Goal: Task Accomplishment & Management: Manage account settings

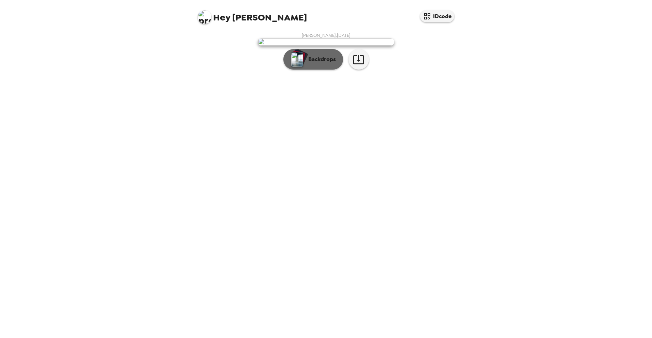
click at [322, 63] on p "Backdrops" at bounding box center [320, 59] width 31 height 8
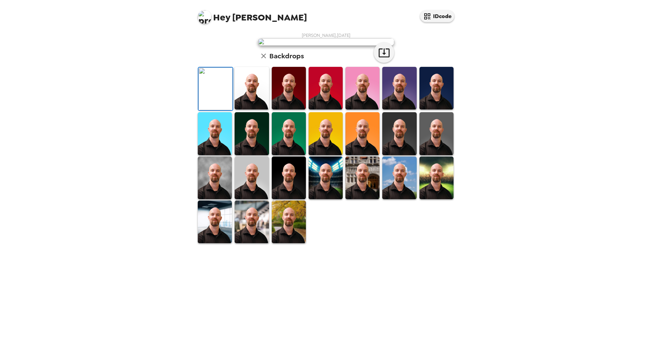
click at [265, 110] on img at bounding box center [252, 88] width 34 height 43
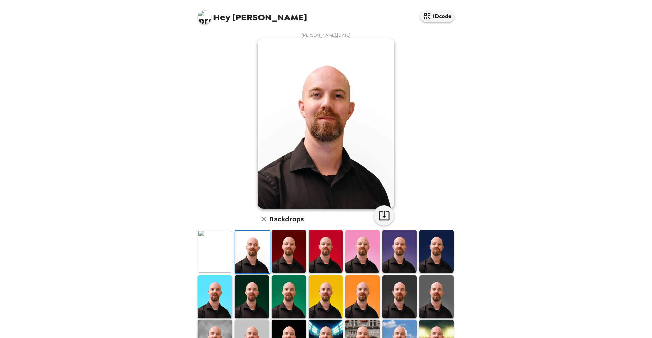
click at [289, 254] on img at bounding box center [289, 251] width 34 height 43
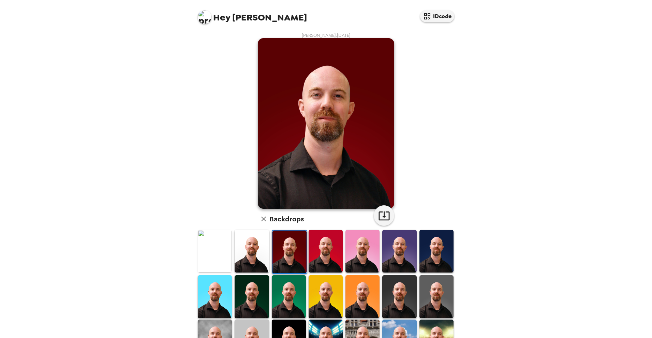
click at [317, 254] on img at bounding box center [326, 251] width 34 height 43
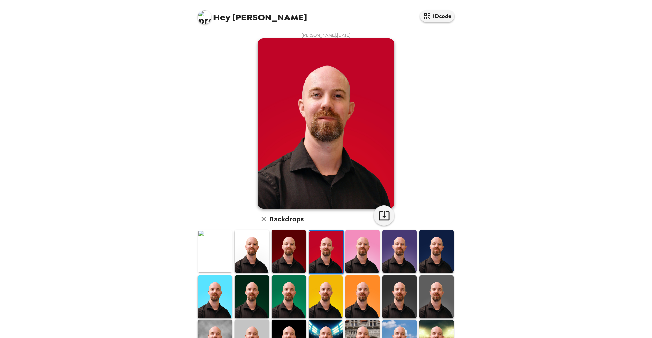
click at [329, 285] on img at bounding box center [326, 296] width 34 height 43
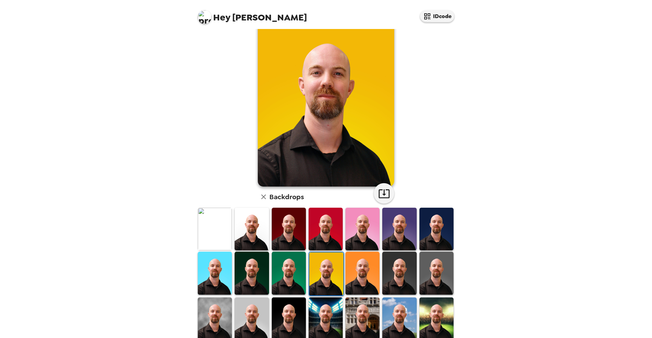
scroll to position [34, 0]
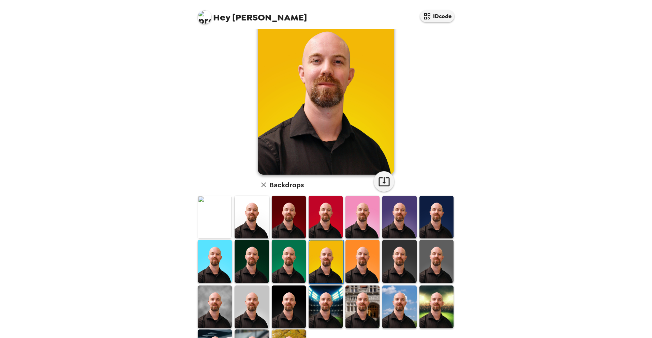
click at [283, 262] on img at bounding box center [289, 261] width 34 height 43
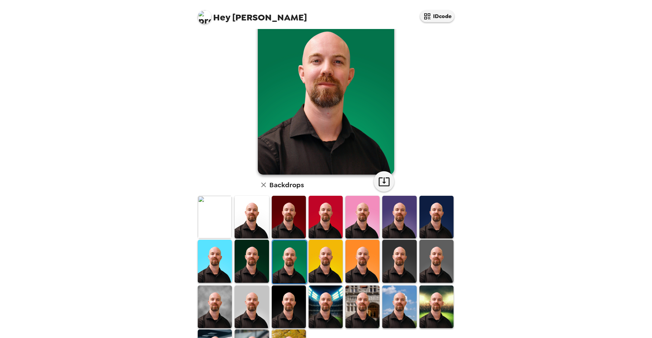
click at [241, 258] on img at bounding box center [252, 261] width 34 height 43
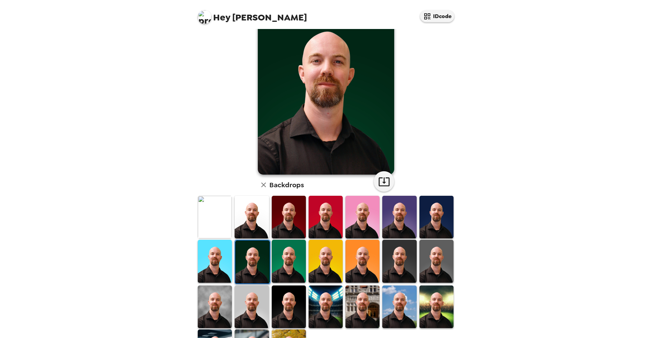
click at [218, 257] on img at bounding box center [215, 261] width 34 height 43
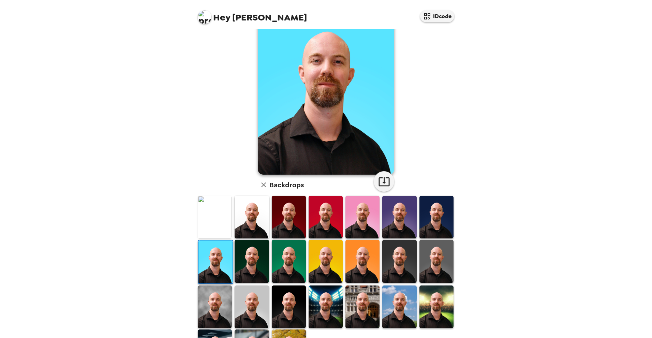
click at [384, 217] on img at bounding box center [399, 217] width 34 height 43
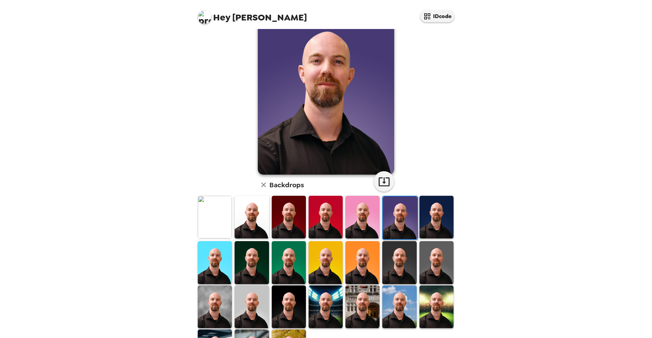
click at [426, 219] on img at bounding box center [437, 217] width 34 height 43
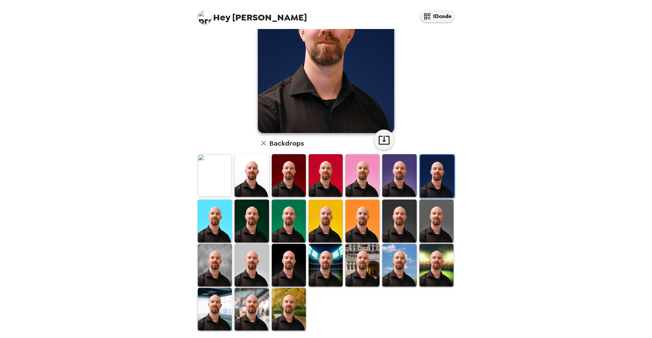
click at [430, 224] on img at bounding box center [437, 221] width 34 height 43
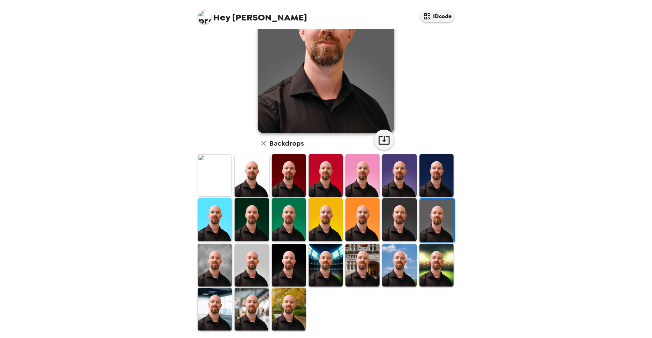
click at [428, 267] on img at bounding box center [437, 265] width 34 height 43
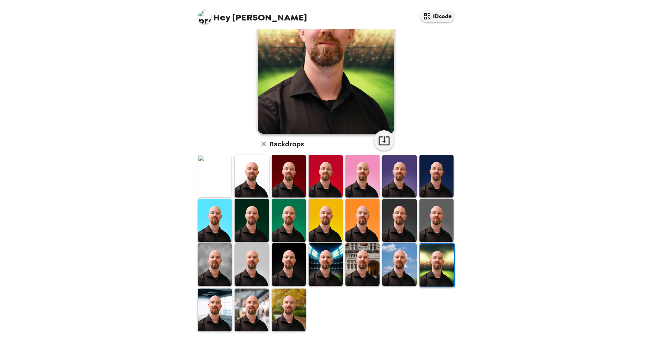
scroll to position [76, 0]
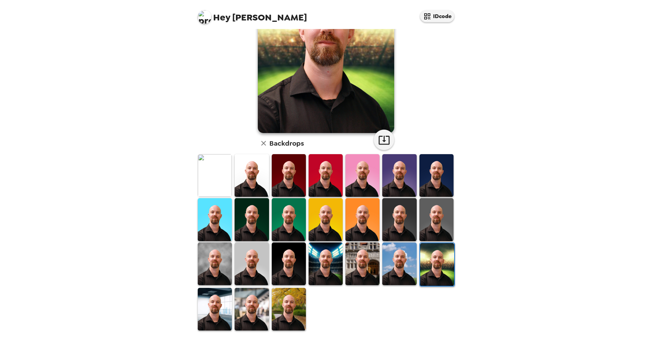
click at [401, 266] on img at bounding box center [399, 264] width 34 height 43
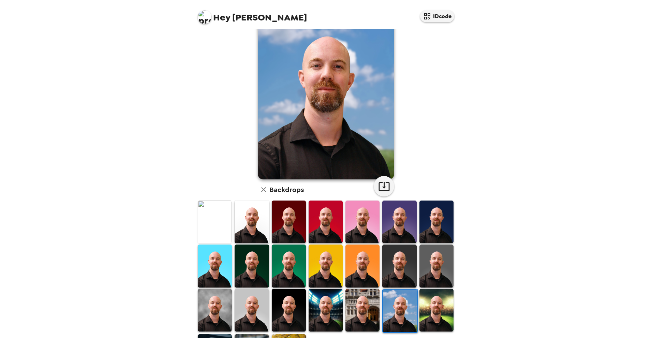
scroll to position [42, 0]
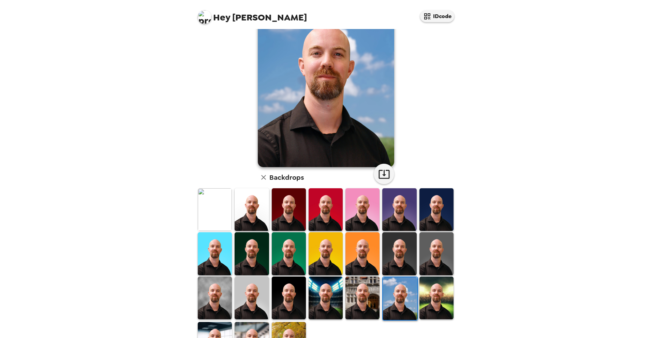
click at [361, 292] on img at bounding box center [363, 298] width 34 height 43
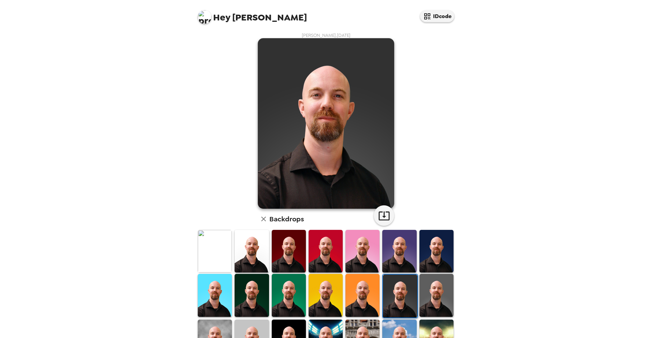
click at [430, 295] on img at bounding box center [437, 295] width 34 height 43
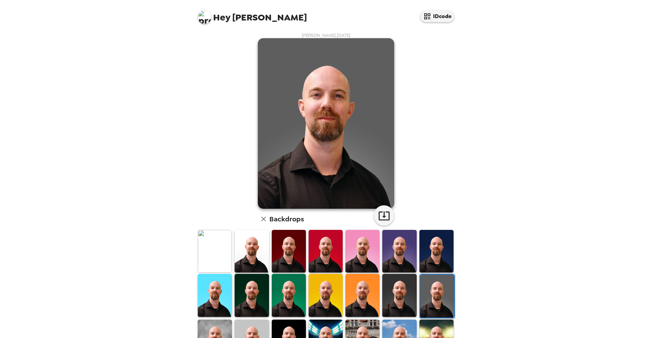
click at [218, 292] on img at bounding box center [215, 295] width 34 height 43
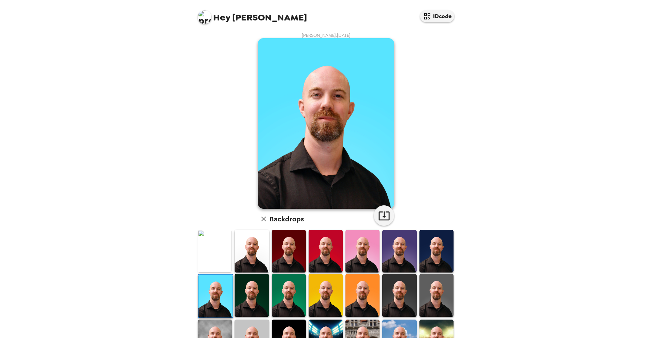
click at [259, 294] on img at bounding box center [252, 295] width 34 height 43
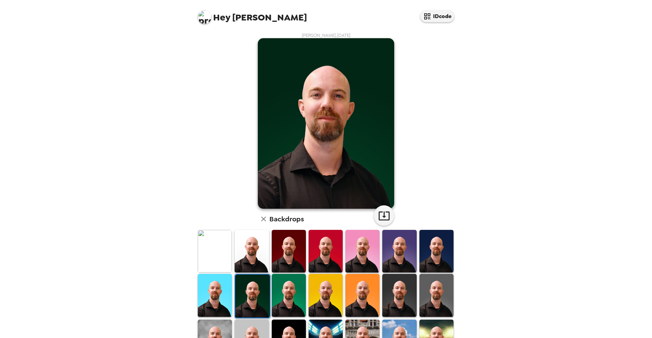
click at [290, 294] on img at bounding box center [289, 295] width 34 height 43
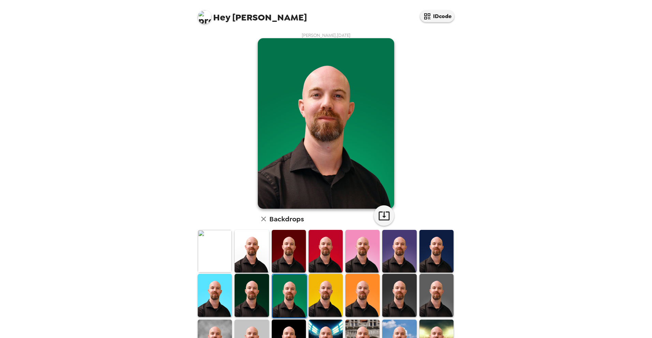
click at [258, 295] on img at bounding box center [252, 295] width 34 height 43
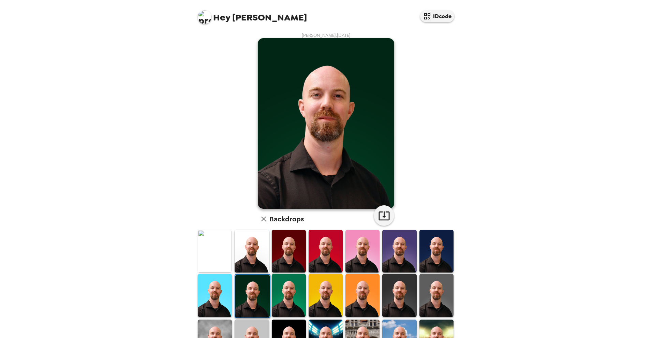
click at [290, 297] on img at bounding box center [289, 295] width 34 height 43
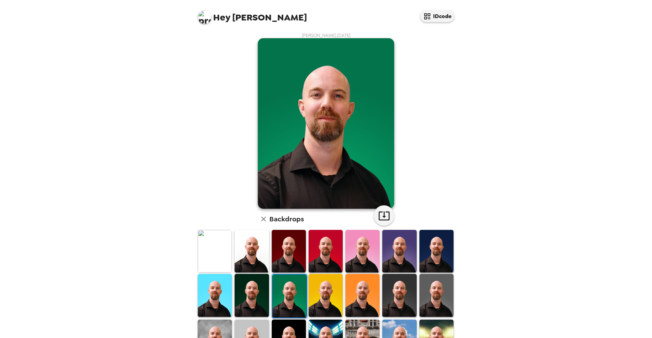
click at [258, 296] on img at bounding box center [252, 295] width 34 height 43
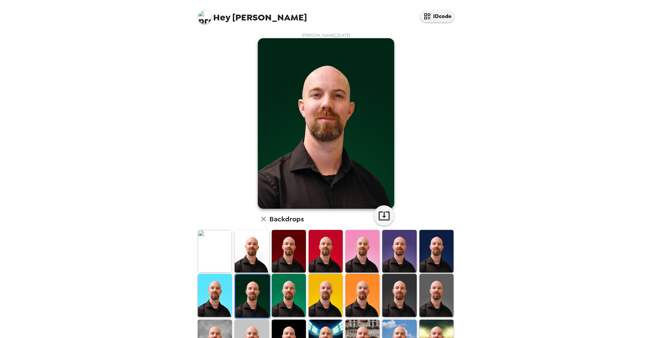
click at [281, 300] on img at bounding box center [289, 295] width 34 height 43
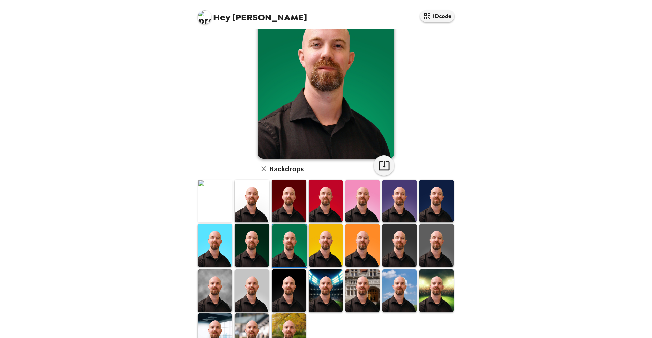
scroll to position [68, 0]
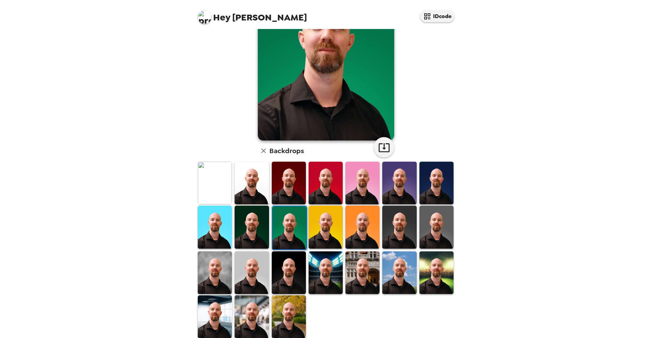
click at [282, 279] on img at bounding box center [289, 272] width 34 height 43
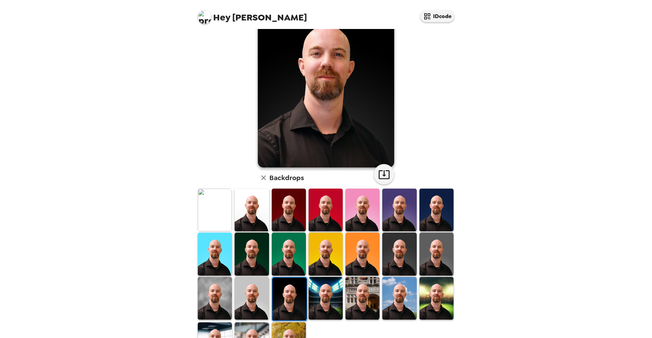
scroll to position [0, 0]
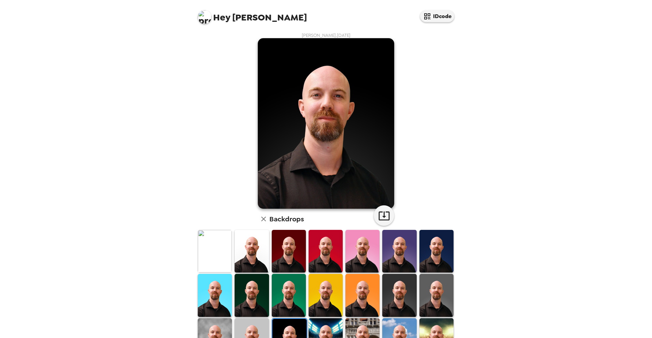
click at [254, 298] on img at bounding box center [252, 295] width 34 height 43
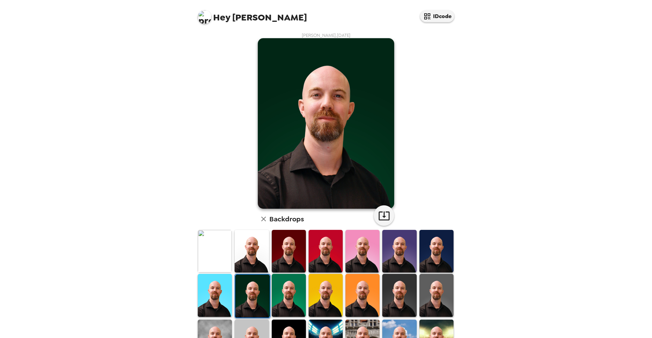
click at [283, 293] on img at bounding box center [289, 295] width 34 height 43
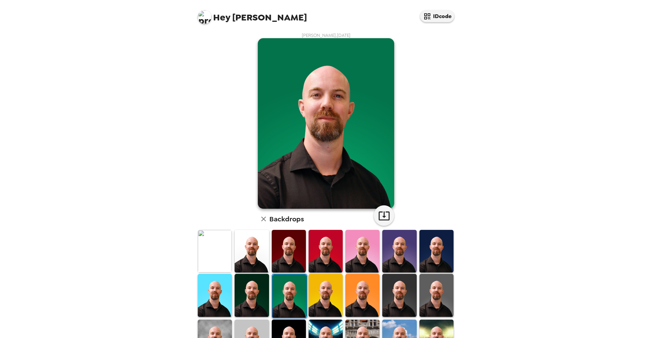
click at [269, 294] on div at bounding box center [251, 295] width 37 height 45
click at [433, 254] on img at bounding box center [437, 251] width 34 height 43
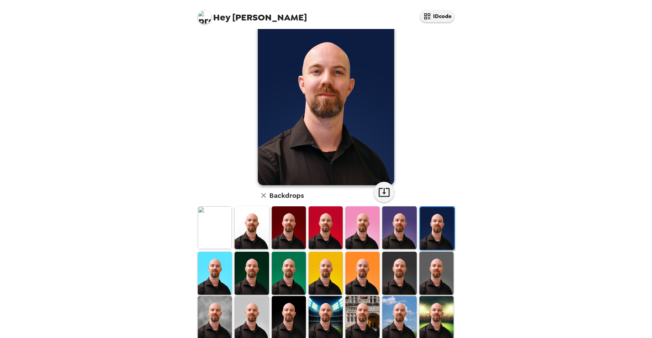
scroll to position [68, 0]
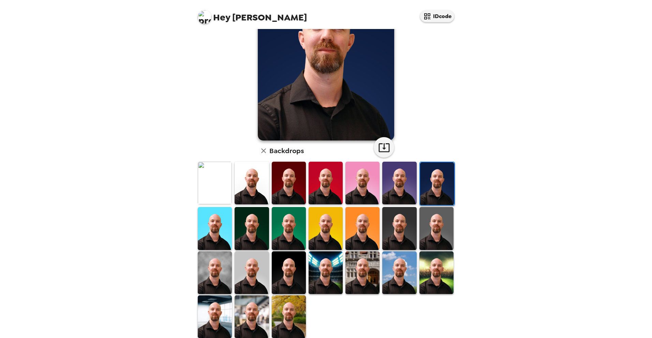
click at [362, 270] on img at bounding box center [363, 272] width 34 height 43
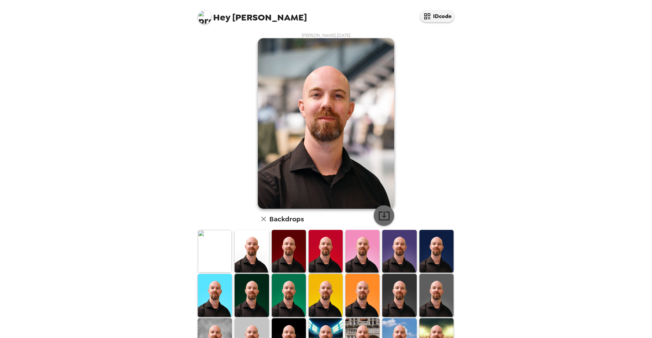
click at [385, 213] on icon "button" at bounding box center [384, 216] width 12 height 12
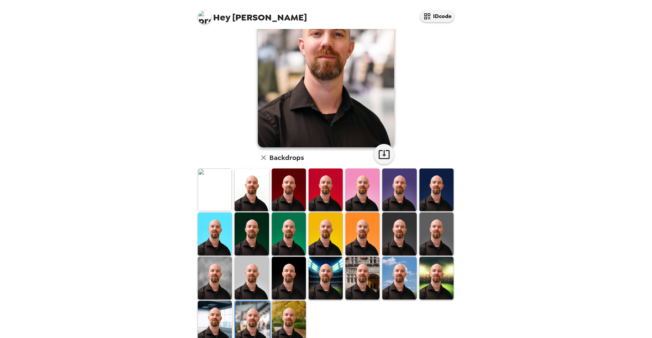
scroll to position [68, 0]
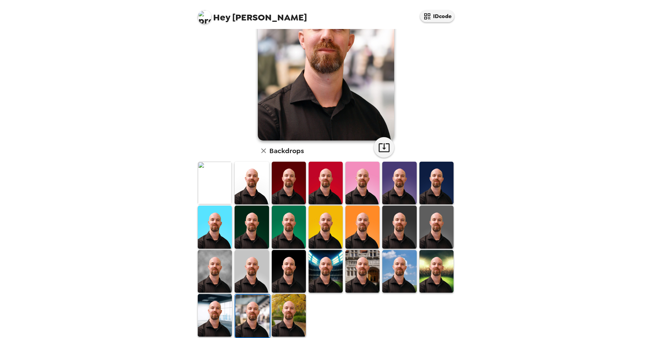
click at [220, 268] on img at bounding box center [215, 271] width 34 height 43
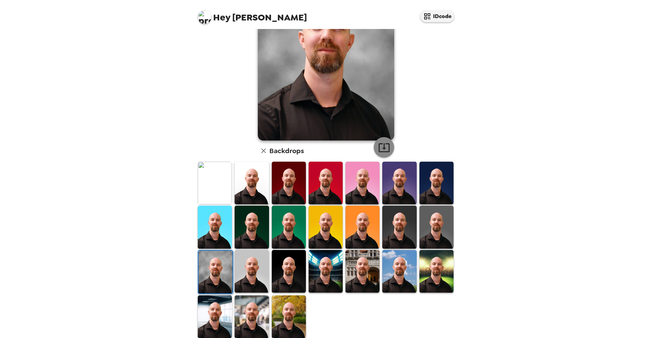
click at [385, 142] on icon "button" at bounding box center [384, 148] width 12 height 12
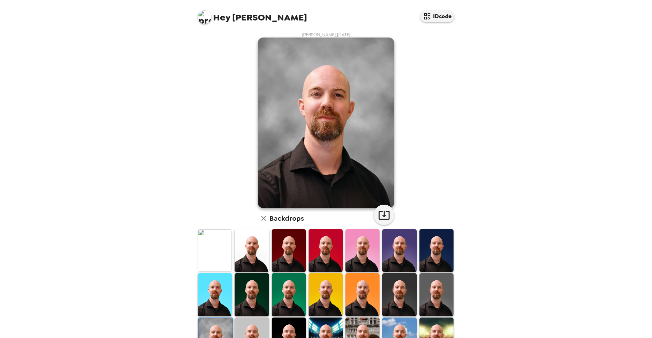
scroll to position [0, 0]
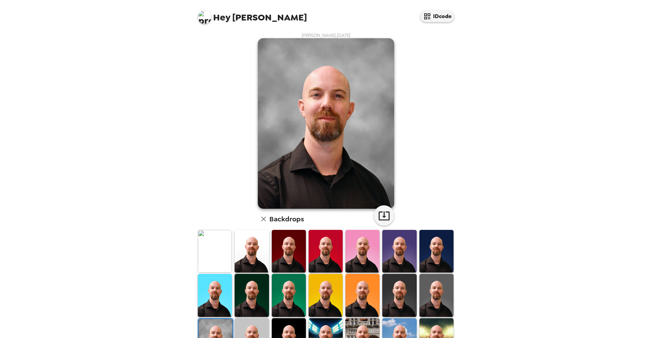
click at [433, 251] on img at bounding box center [437, 251] width 34 height 43
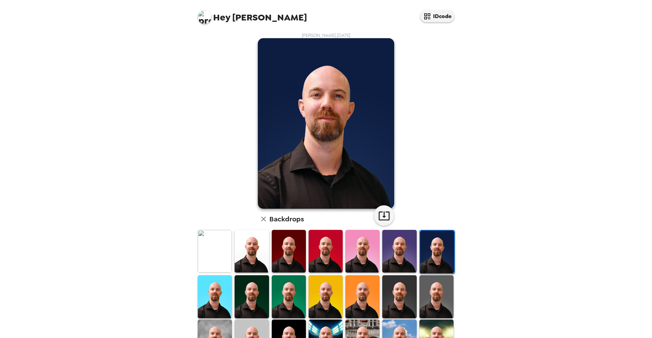
click at [431, 279] on img at bounding box center [437, 296] width 34 height 43
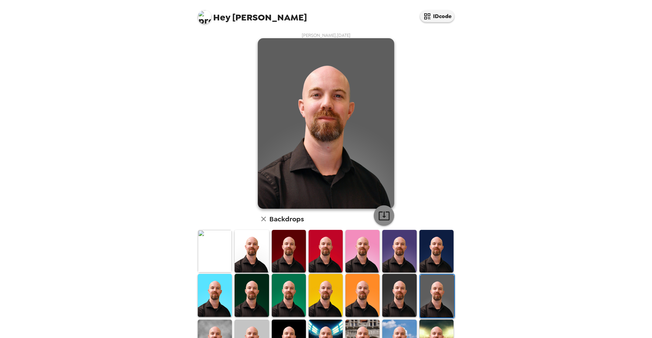
click at [382, 219] on icon "button" at bounding box center [384, 216] width 12 height 12
click at [261, 256] on img at bounding box center [252, 251] width 34 height 43
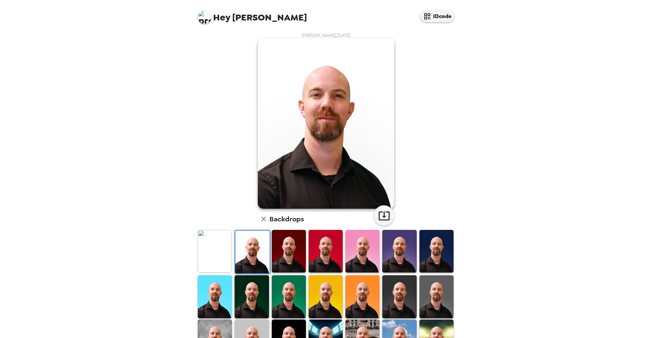
click at [227, 259] on img at bounding box center [215, 251] width 34 height 43
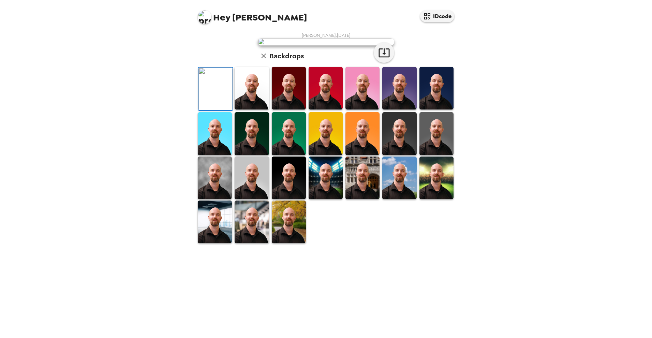
scroll to position [76, 0]
click at [284, 199] on img at bounding box center [289, 178] width 34 height 43
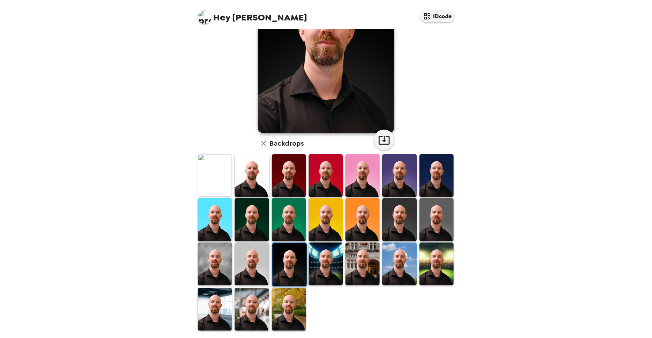
click at [393, 266] on img at bounding box center [399, 264] width 34 height 43
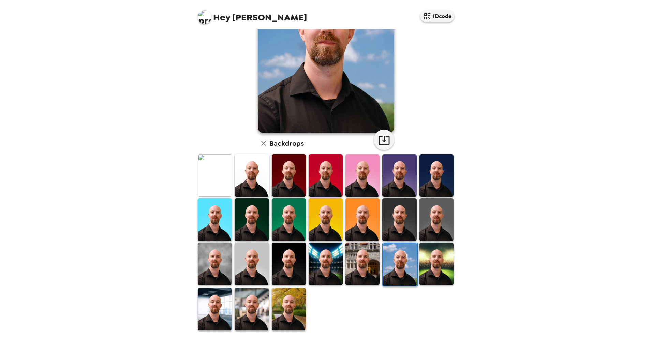
click at [287, 295] on img at bounding box center [289, 309] width 34 height 43
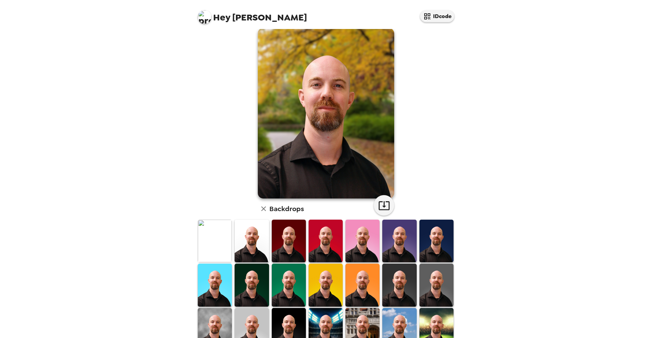
scroll to position [8, 0]
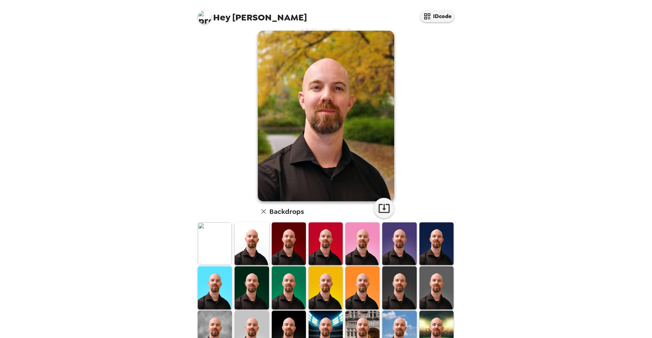
click at [398, 248] on img at bounding box center [399, 243] width 34 height 43
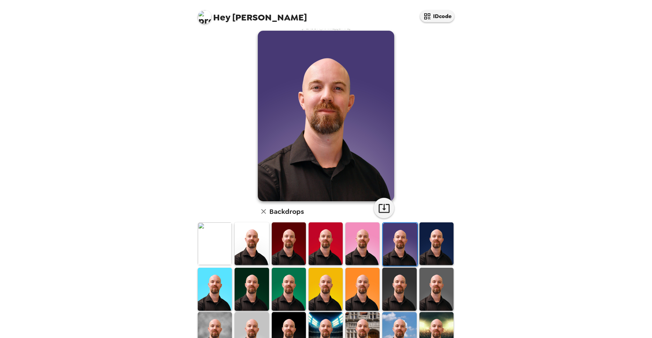
click at [438, 244] on img at bounding box center [437, 243] width 34 height 43
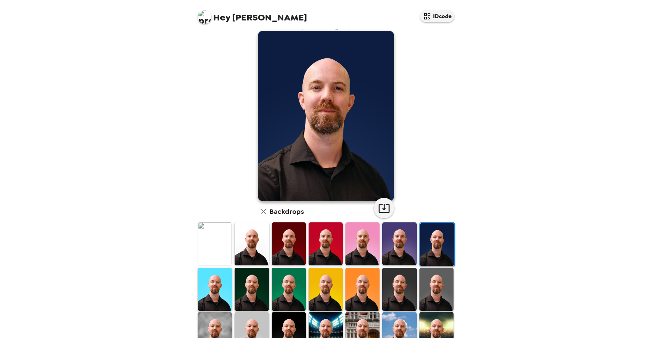
click at [403, 285] on img at bounding box center [399, 289] width 34 height 43
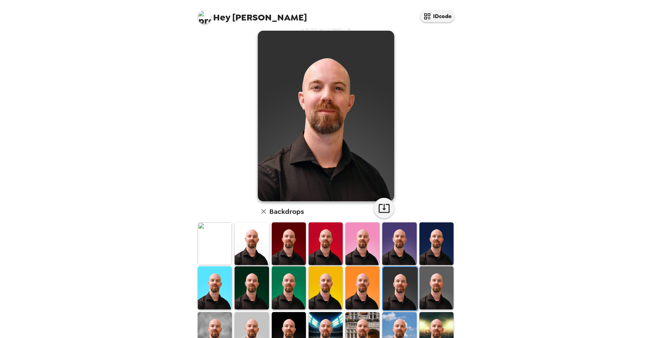
click at [257, 286] on img at bounding box center [252, 287] width 34 height 43
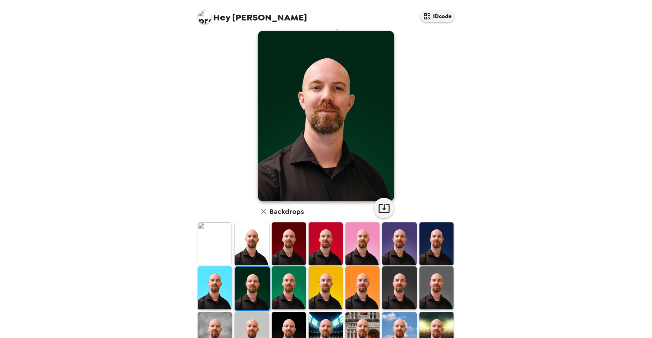
click at [285, 244] on img at bounding box center [289, 243] width 34 height 43
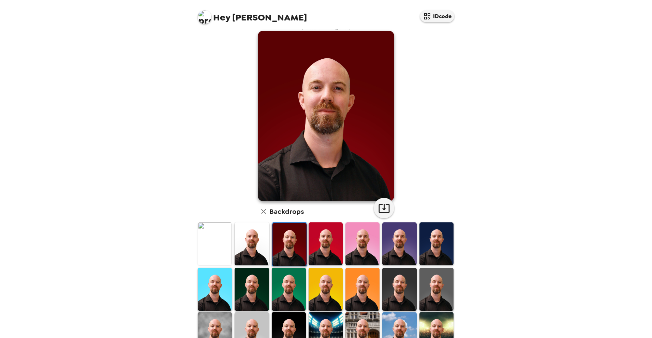
click at [254, 278] on img at bounding box center [252, 289] width 34 height 43
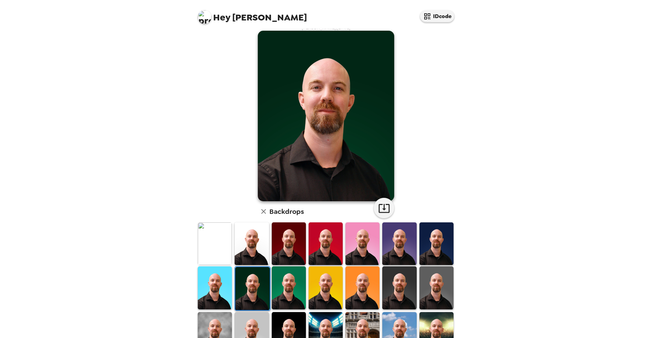
click at [359, 286] on img at bounding box center [363, 287] width 34 height 43
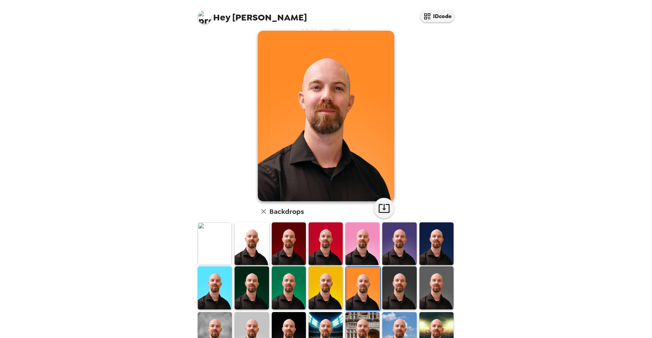
click at [362, 234] on img at bounding box center [363, 243] width 34 height 43
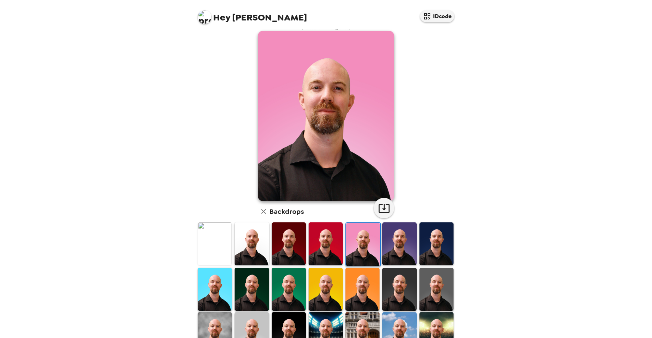
click at [333, 243] on img at bounding box center [326, 243] width 34 height 43
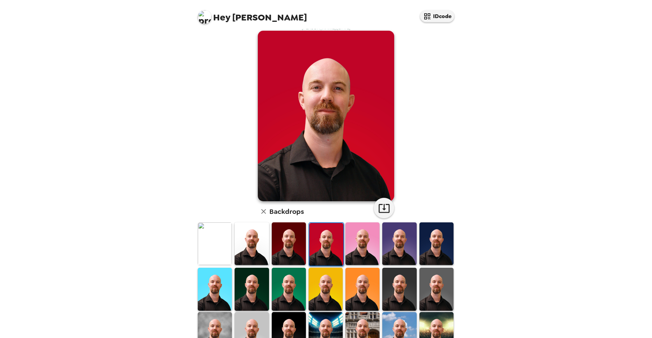
click at [293, 244] on img at bounding box center [289, 243] width 34 height 43
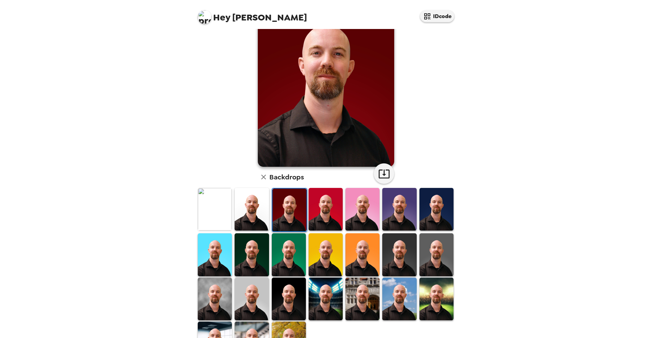
scroll to position [76, 0]
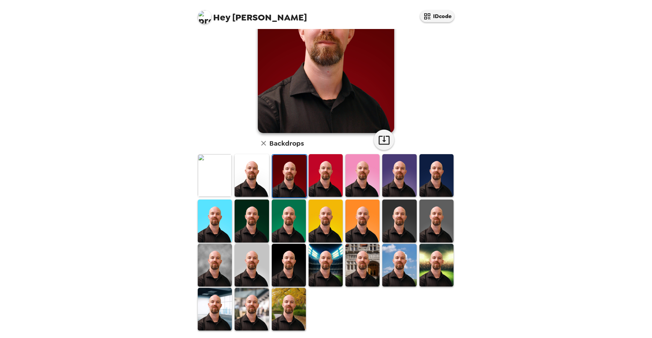
click at [291, 267] on img at bounding box center [289, 265] width 34 height 43
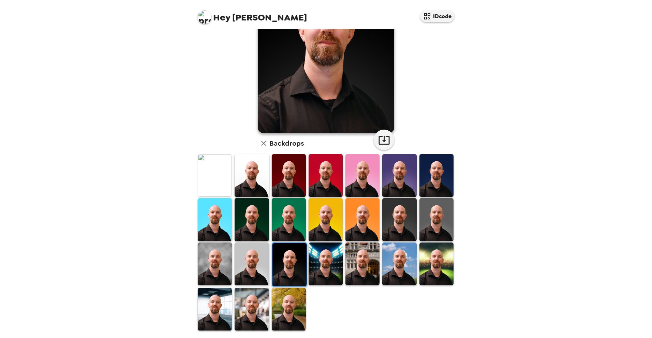
click at [356, 261] on img at bounding box center [363, 264] width 34 height 43
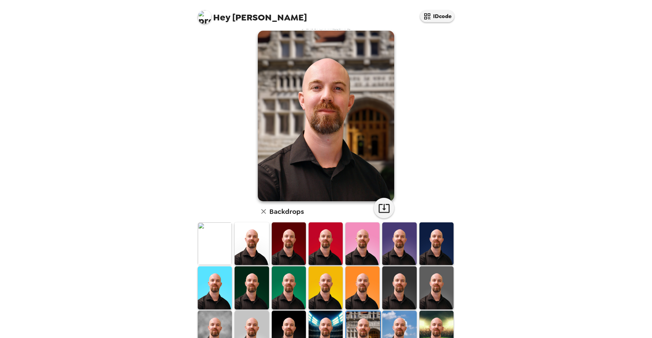
scroll to position [0, 0]
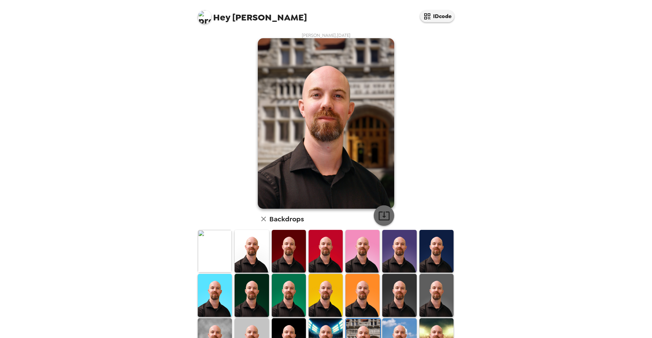
click at [379, 213] on icon "button" at bounding box center [384, 216] width 11 height 9
click at [454, 112] on div "Jeffrey Andre , 09-15-2025 Backdrops" at bounding box center [326, 219] width 273 height 381
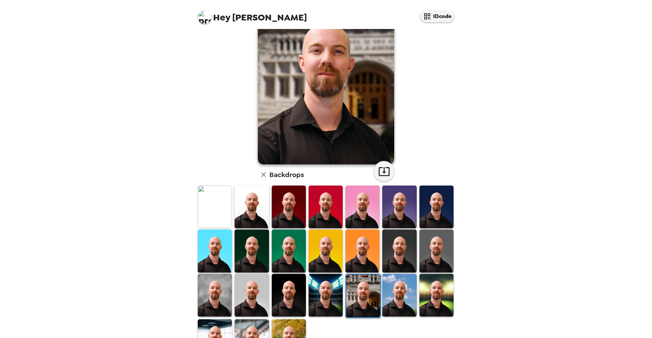
scroll to position [76, 0]
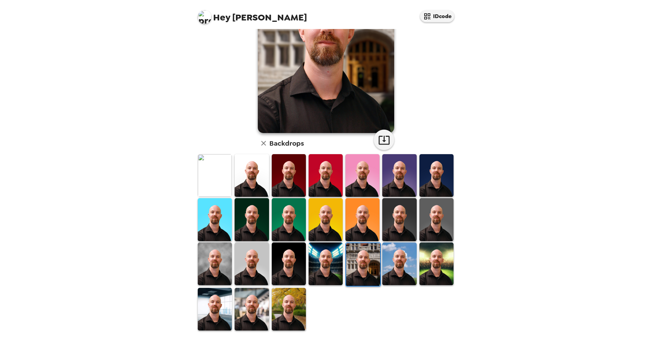
click at [421, 97] on div "Jeffrey Andre , 09-15-2025 Backdrops" at bounding box center [326, 144] width 259 height 375
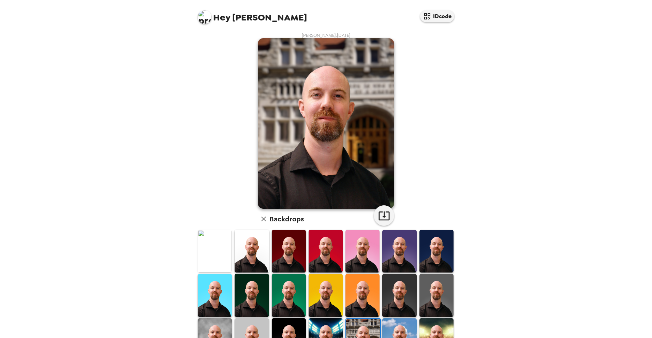
click at [563, 165] on div "Hey [PERSON_NAME] IDcode [PERSON_NAME] , [DATE] Backdrops" at bounding box center [326, 169] width 652 height 338
click at [546, 154] on div "Hey [PERSON_NAME] IDcode [PERSON_NAME] , [DATE] Backdrops" at bounding box center [326, 169] width 652 height 338
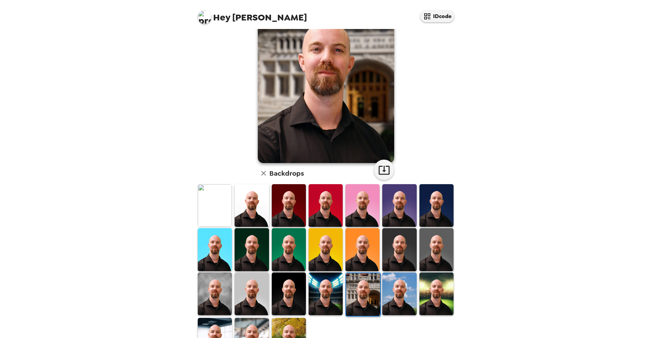
scroll to position [76, 0]
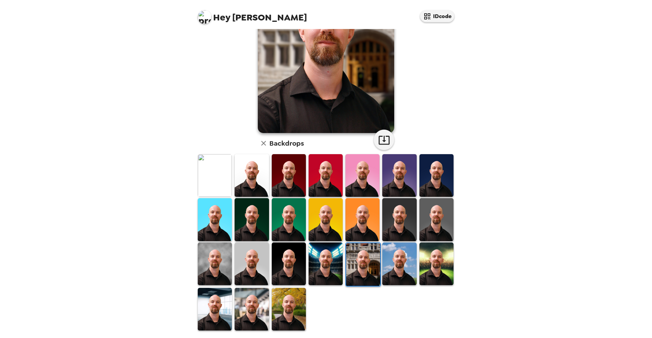
click at [386, 302] on div at bounding box center [328, 243] width 262 height 178
click at [298, 267] on img at bounding box center [289, 264] width 34 height 43
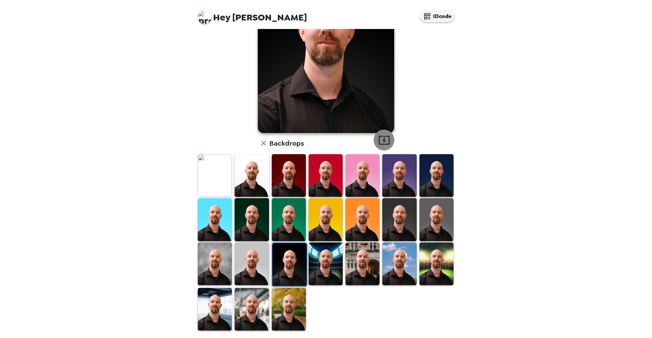
click at [384, 141] on icon "button" at bounding box center [384, 140] width 12 height 12
click at [606, 175] on div "Hey [PERSON_NAME] IDcode [PERSON_NAME] , [DATE] Backdrops" at bounding box center [326, 169] width 652 height 338
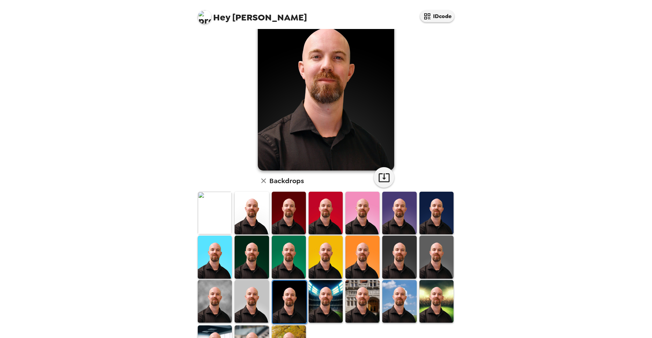
scroll to position [0, 0]
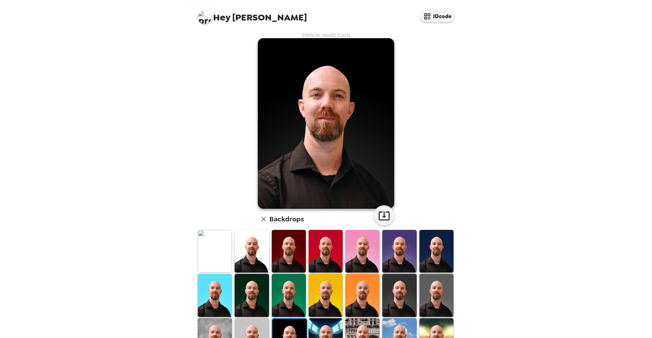
click at [219, 255] on img at bounding box center [215, 251] width 34 height 43
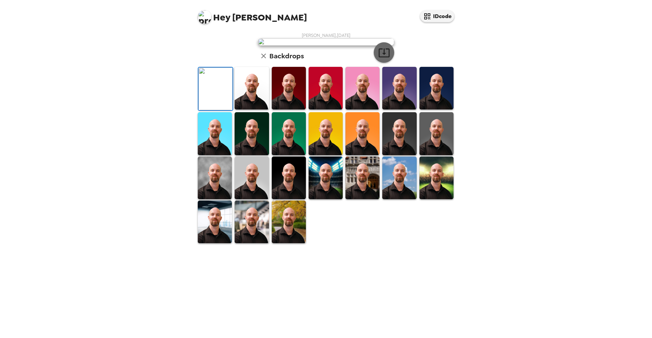
click at [388, 63] on button "button" at bounding box center [384, 52] width 20 height 20
click at [478, 173] on div "Hey [PERSON_NAME] IDcode [PERSON_NAME] , [DATE] Backdrops" at bounding box center [326, 169] width 652 height 338
click at [254, 110] on img at bounding box center [252, 88] width 34 height 43
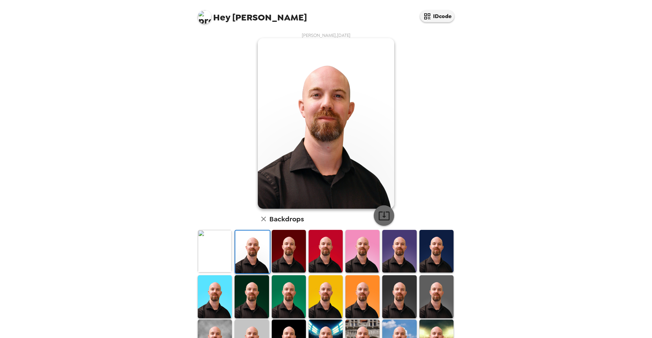
click at [384, 217] on icon "button" at bounding box center [384, 216] width 12 height 12
click at [289, 254] on img at bounding box center [289, 251] width 34 height 43
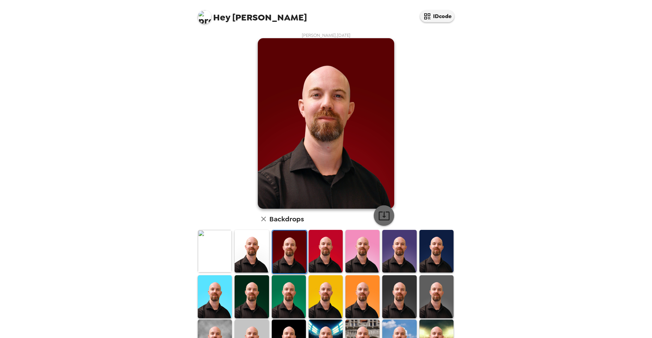
click at [381, 217] on icon "button" at bounding box center [384, 216] width 11 height 9
click at [217, 301] on img at bounding box center [215, 296] width 34 height 43
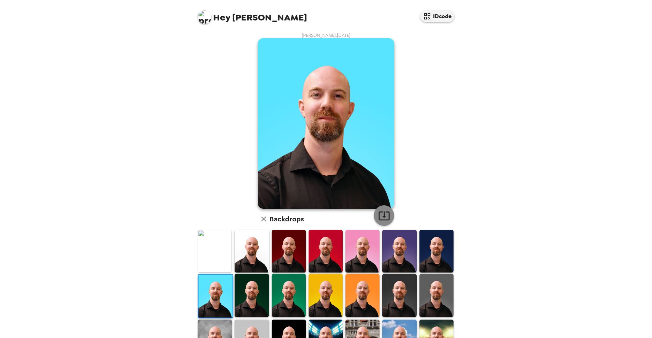
click at [386, 216] on icon "button" at bounding box center [384, 216] width 12 height 12
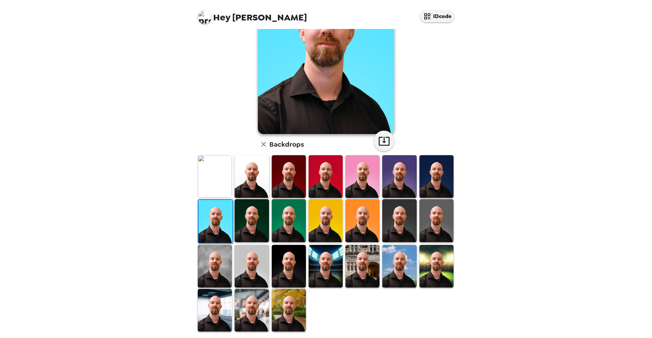
scroll to position [76, 0]
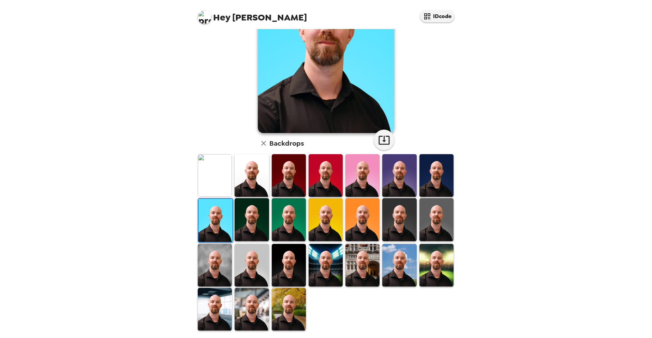
drag, startPoint x: 399, startPoint y: 259, endPoint x: 393, endPoint y: 255, distance: 6.8
click at [399, 259] on img at bounding box center [399, 265] width 34 height 43
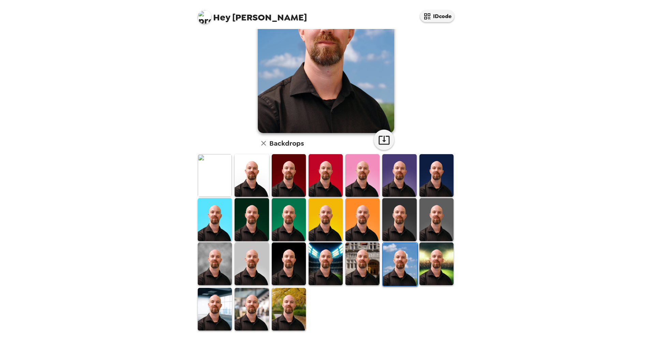
click at [392, 140] on div "Jeffrey Andre , 09-15-2025 Backdrops" at bounding box center [326, 144] width 259 height 375
click at [387, 140] on icon "button" at bounding box center [384, 140] width 11 height 9
click at [295, 206] on img at bounding box center [289, 219] width 34 height 43
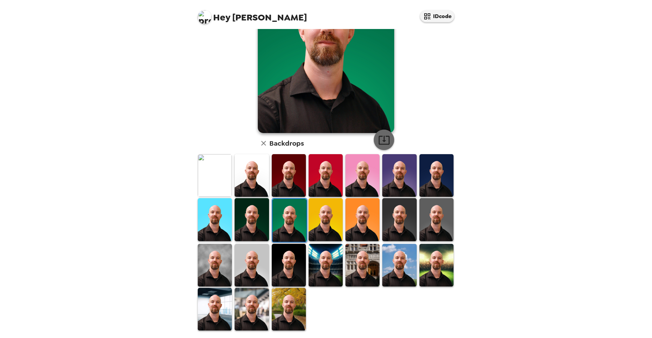
click at [385, 137] on icon "button" at bounding box center [384, 140] width 12 height 12
